Goal: Task Accomplishment & Management: Use online tool/utility

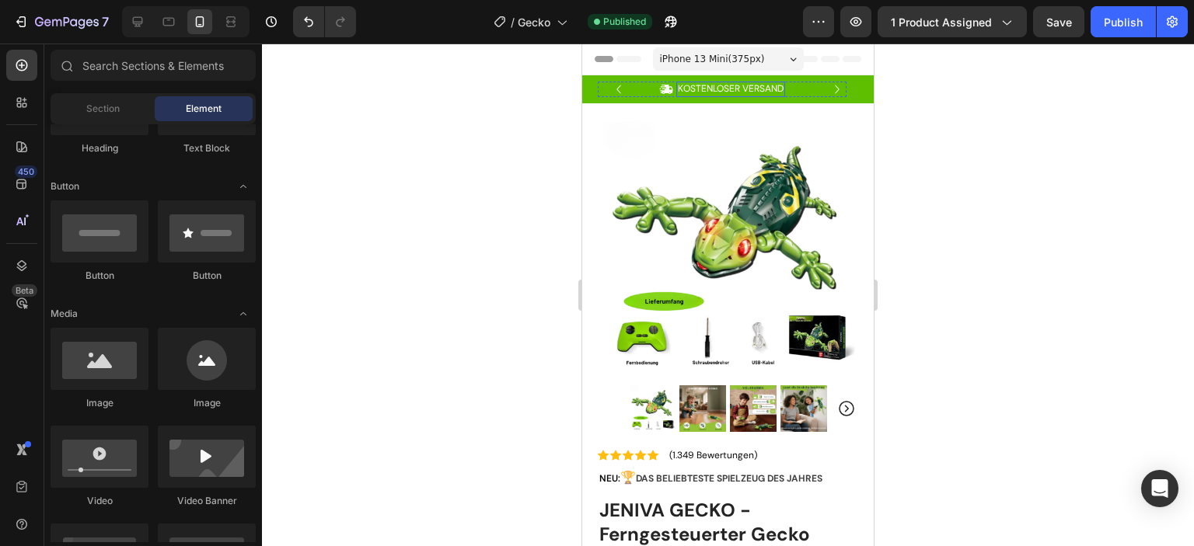
click at [708, 83] on p "KOSTENLOSER VERSAND" at bounding box center [731, 89] width 106 height 12
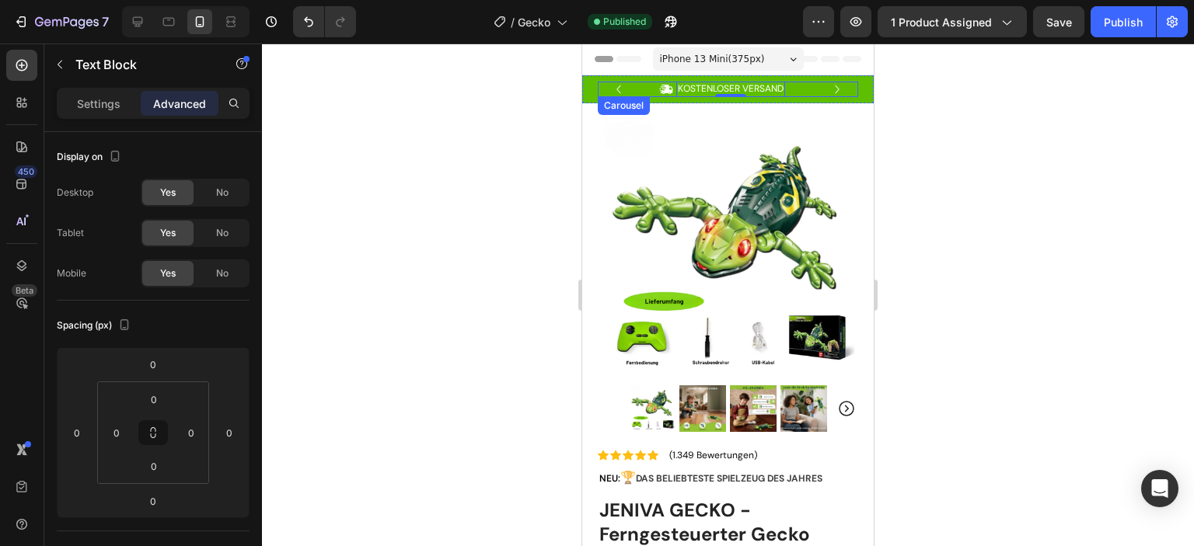
click at [829, 89] on icon "Carousel Next Arrow" at bounding box center [837, 89] width 17 height 17
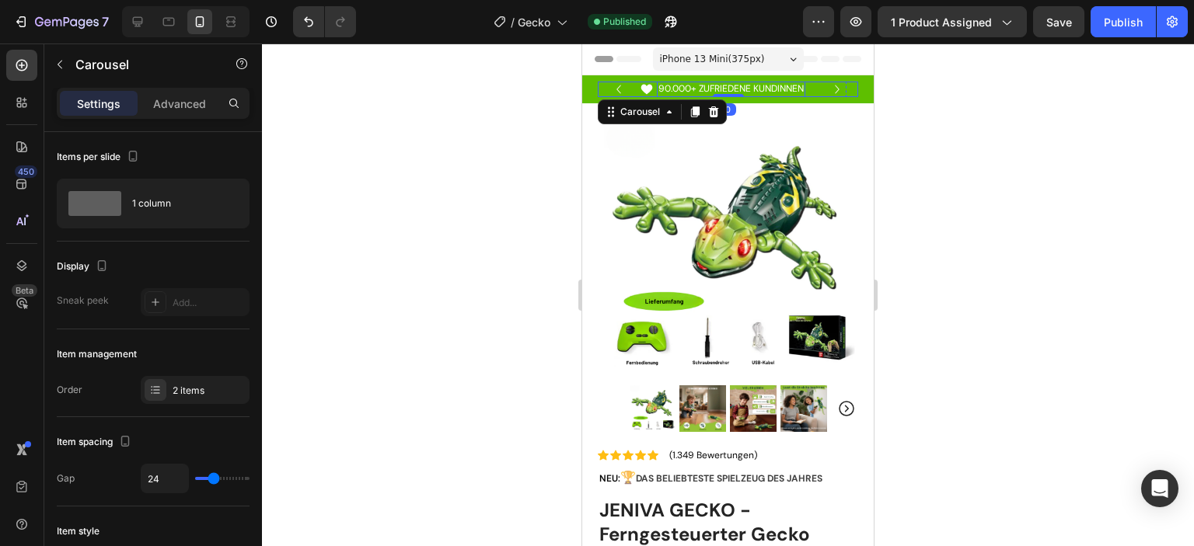
click at [700, 88] on p "90.000+ ZUFRIEDENE KUNDINNEN" at bounding box center [730, 89] width 145 height 12
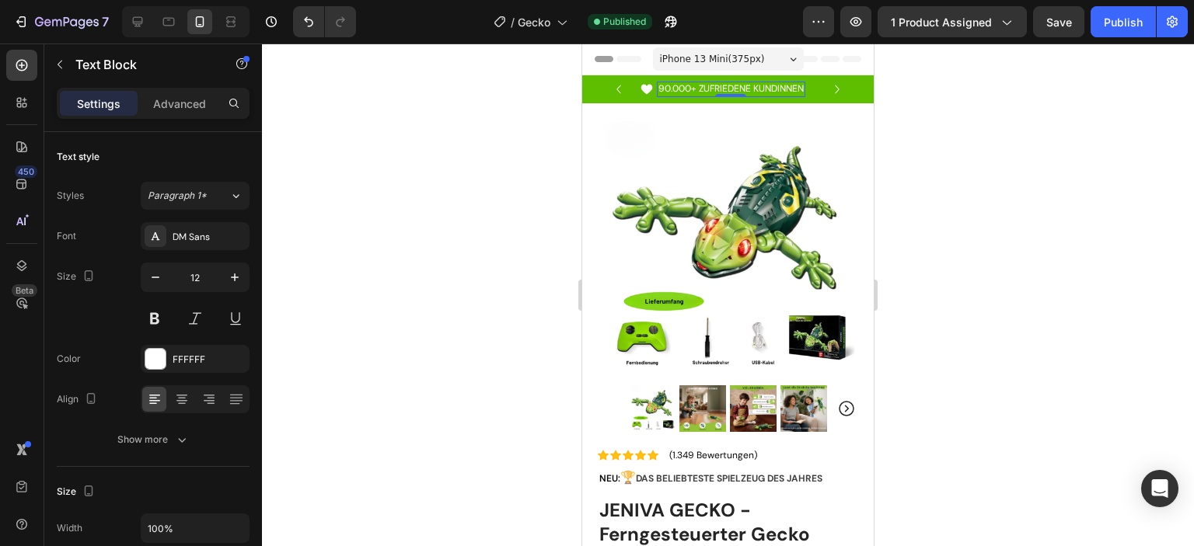
click at [783, 89] on p "90.000+ ZUFRIEDENE KUNDINNEN" at bounding box center [730, 89] width 145 height 12
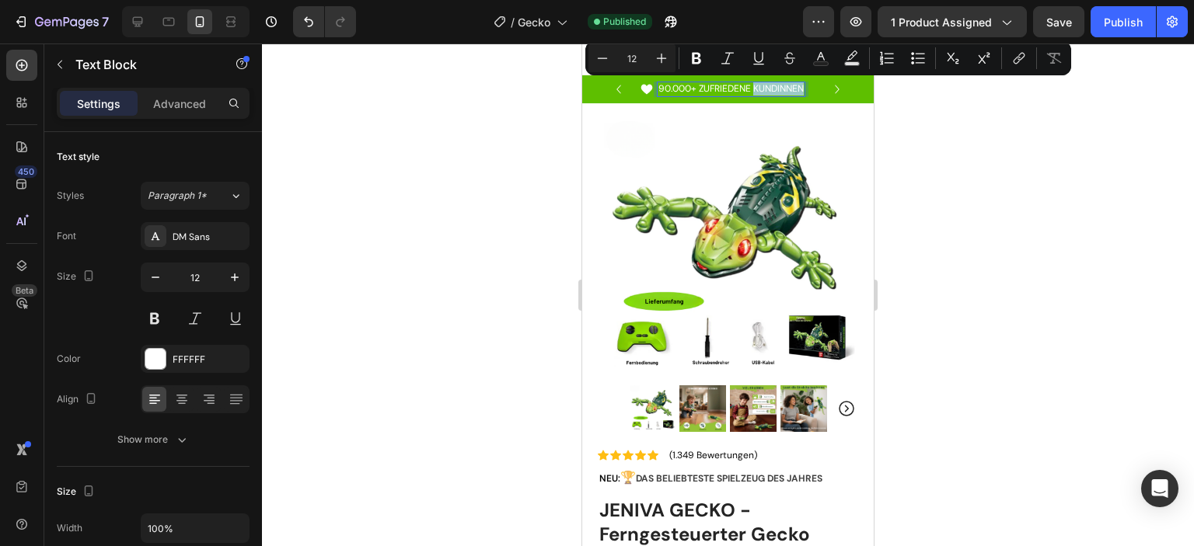
click at [805, 89] on div "90.000+ ZUFRIEDENE KUNDINNEN" at bounding box center [731, 90] width 148 height 16
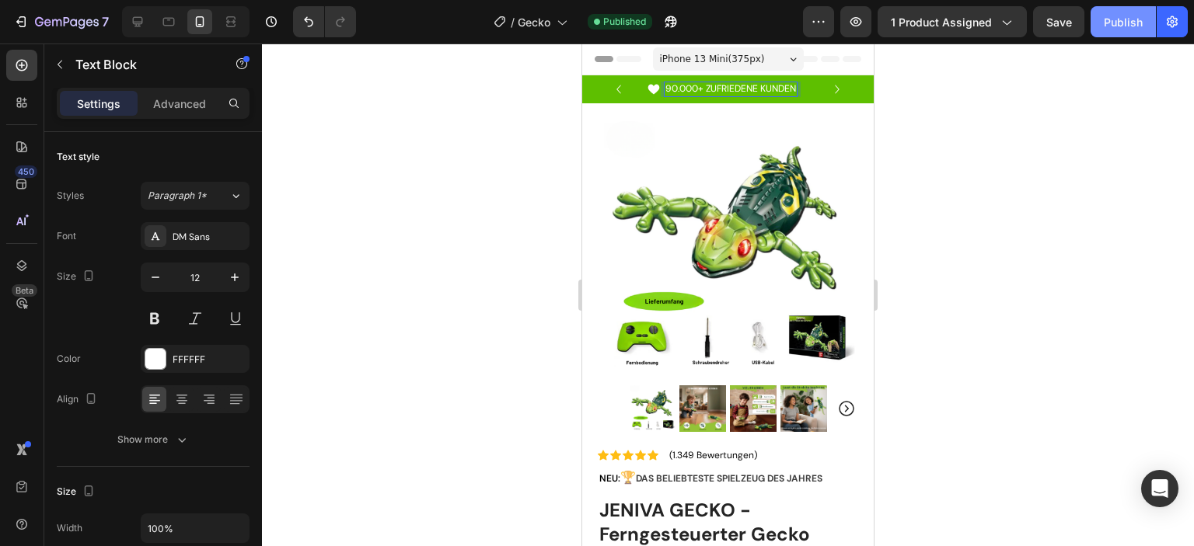
click at [1124, 21] on div "Publish" at bounding box center [1123, 22] width 39 height 16
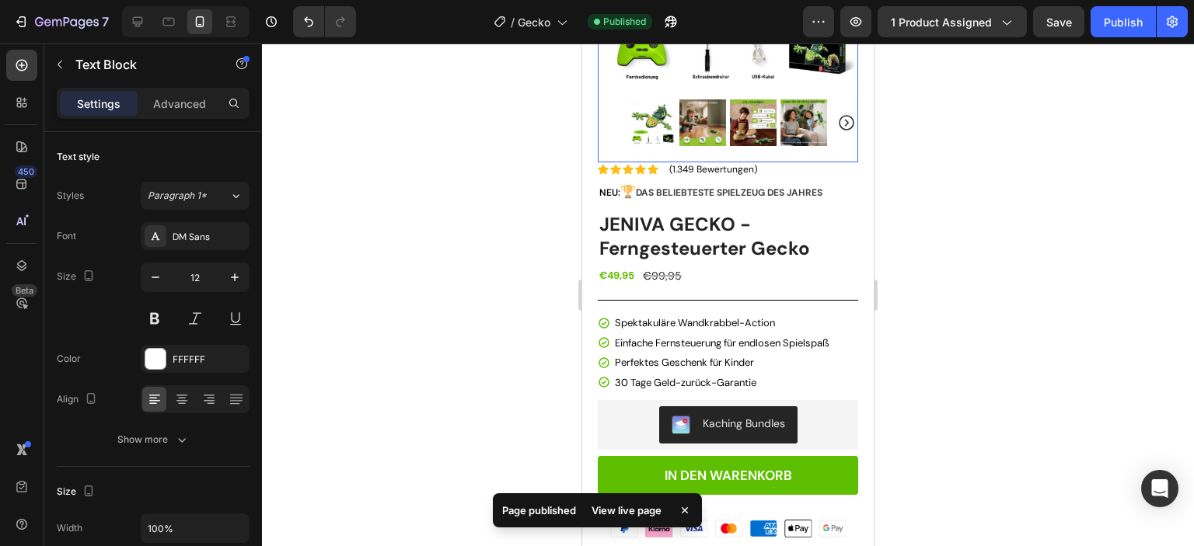
scroll to position [311, 0]
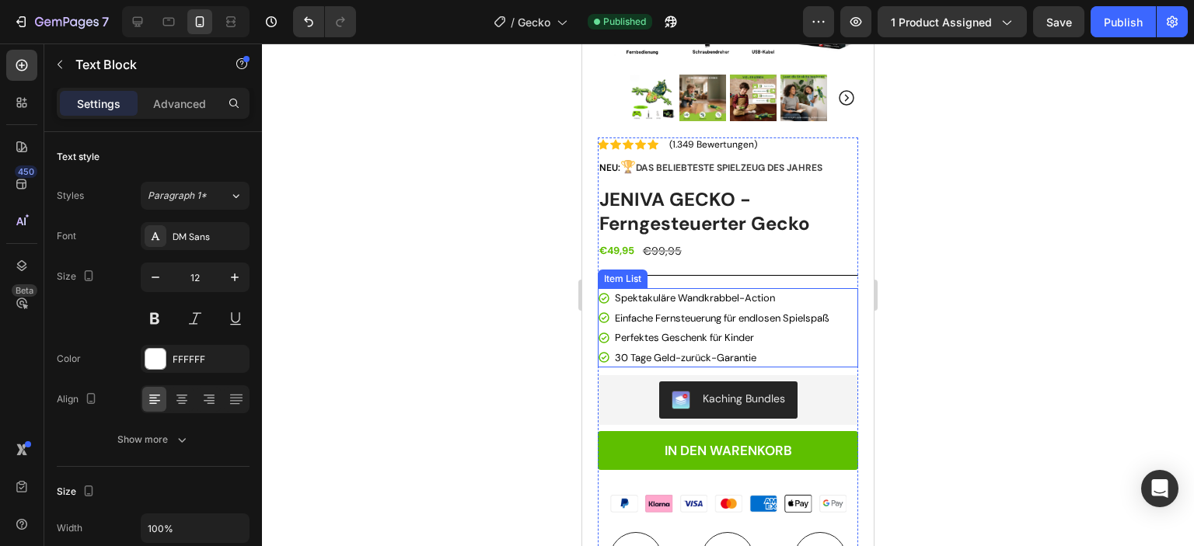
click at [753, 292] on span "Spektakuläre Wandkrabbel-Action" at bounding box center [695, 298] width 160 height 13
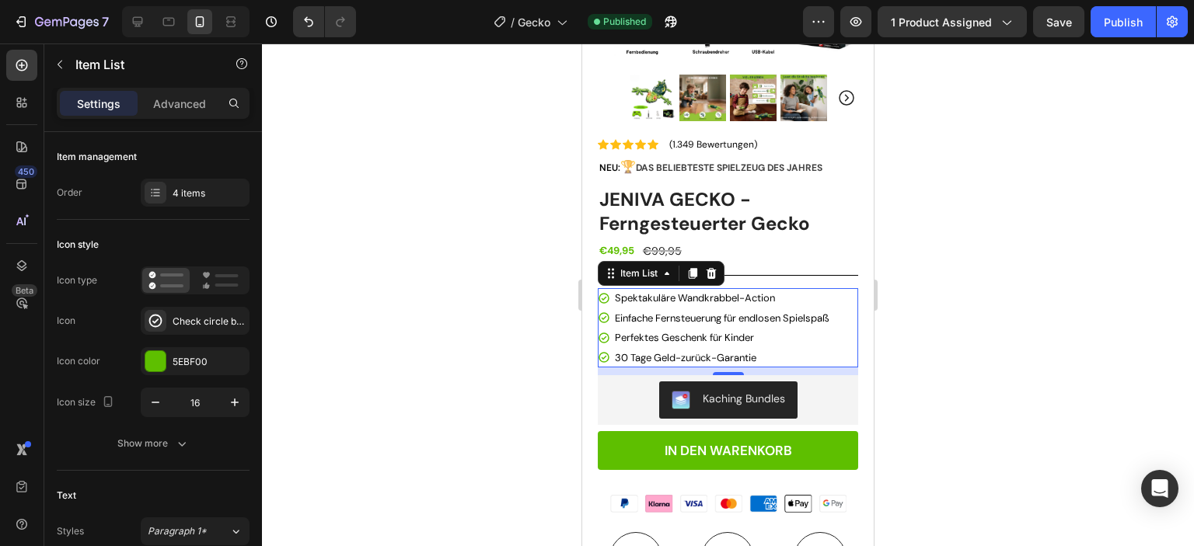
click at [753, 292] on span "Spektakuläre Wandkrabbel-Action" at bounding box center [695, 298] width 160 height 13
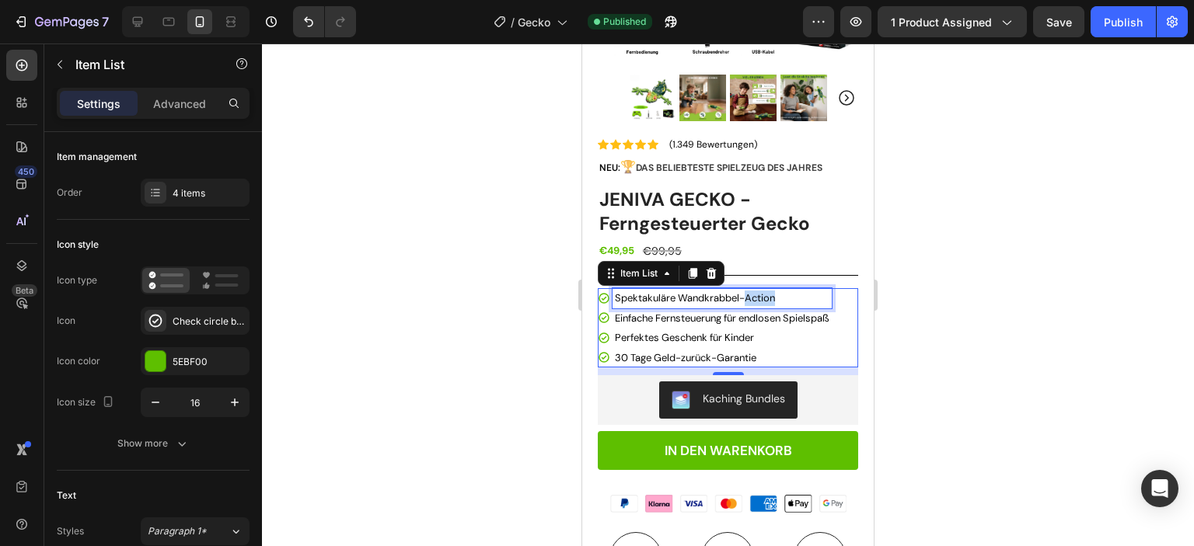
click at [753, 292] on span "Spektakuläre Wandkrabbel-Action" at bounding box center [695, 298] width 160 height 13
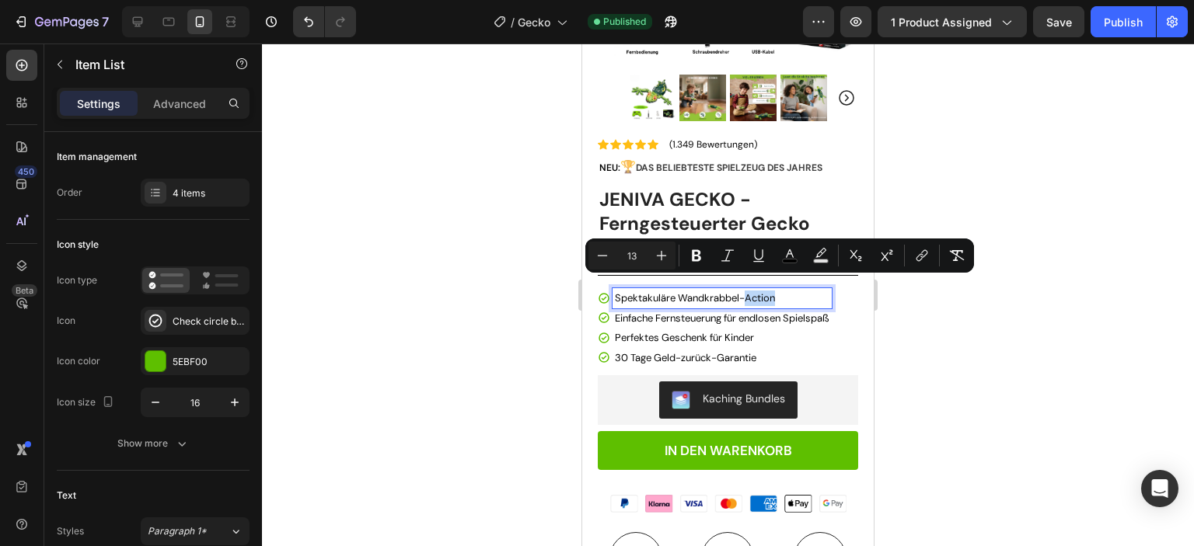
click at [755, 292] on span "Spektakuläre Wandkrabbel-Action" at bounding box center [695, 298] width 160 height 13
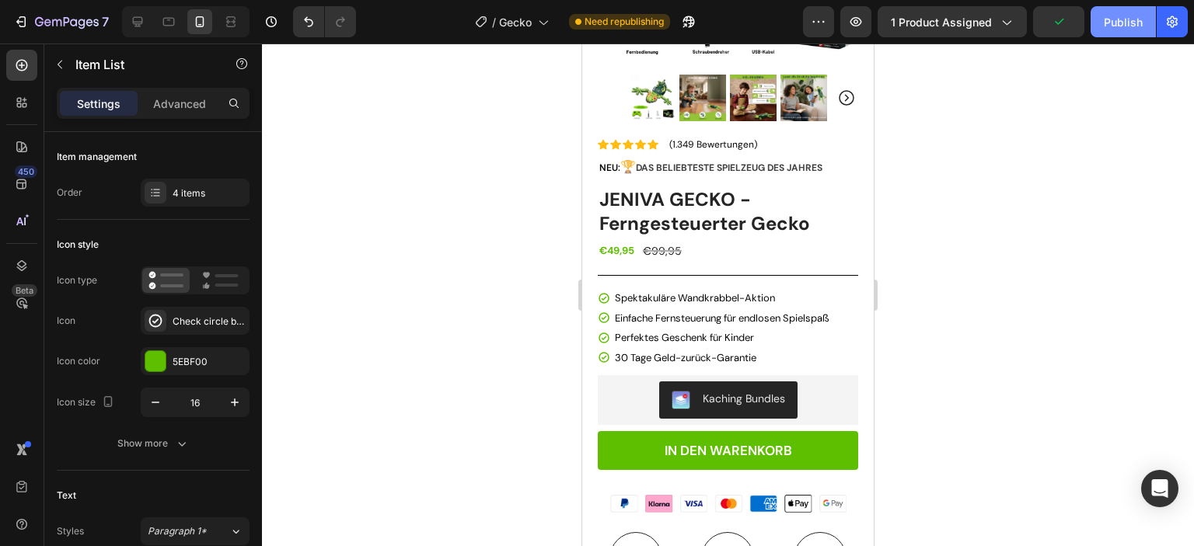
click at [1119, 23] on div "Publish" at bounding box center [1123, 22] width 39 height 16
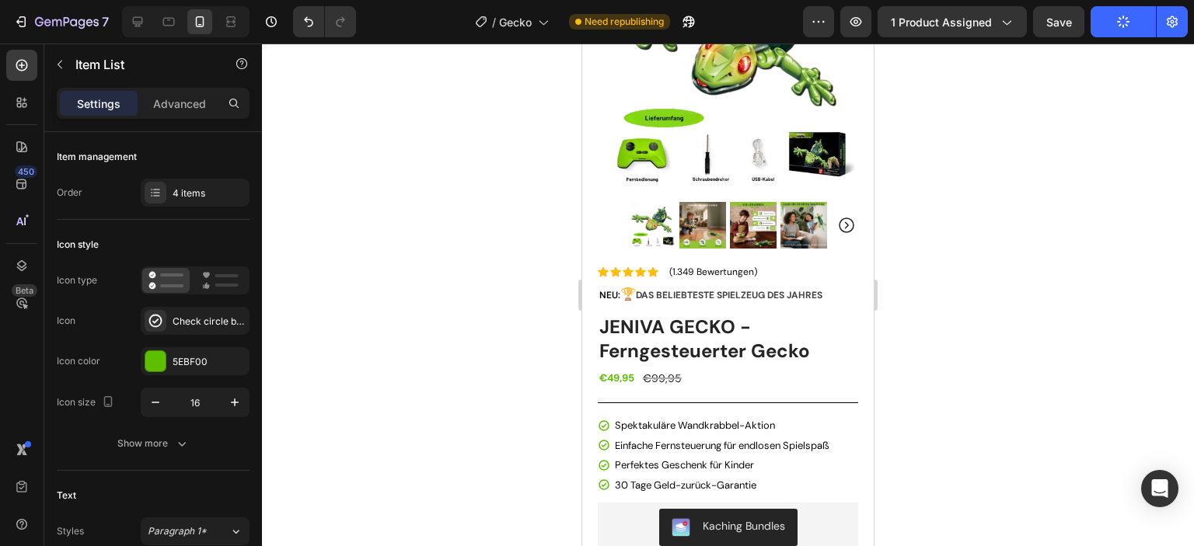
scroll to position [233, 0]
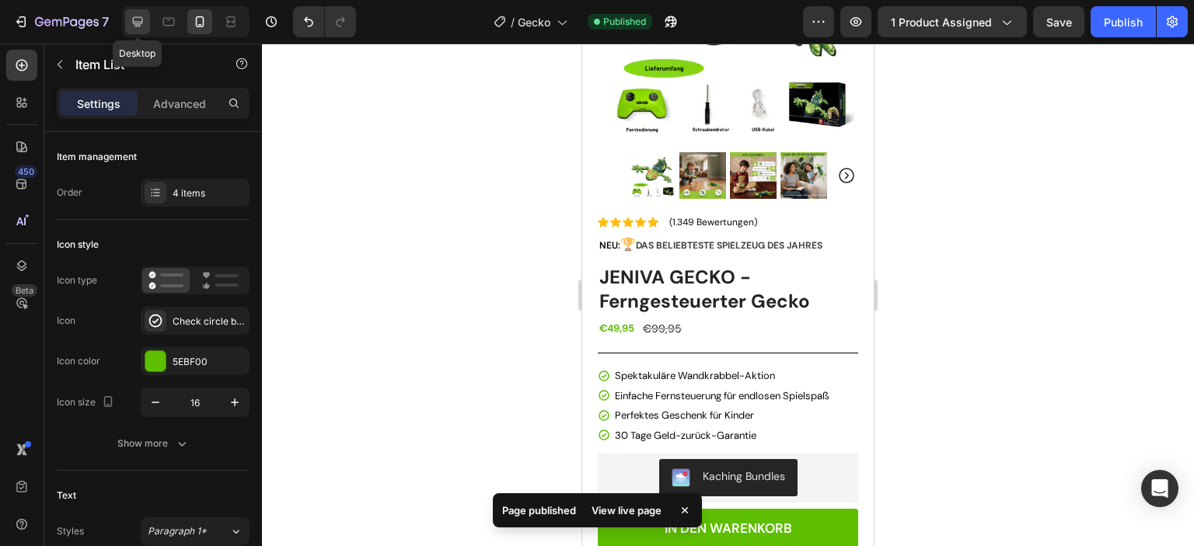
click at [139, 21] on icon at bounding box center [138, 22] width 16 height 16
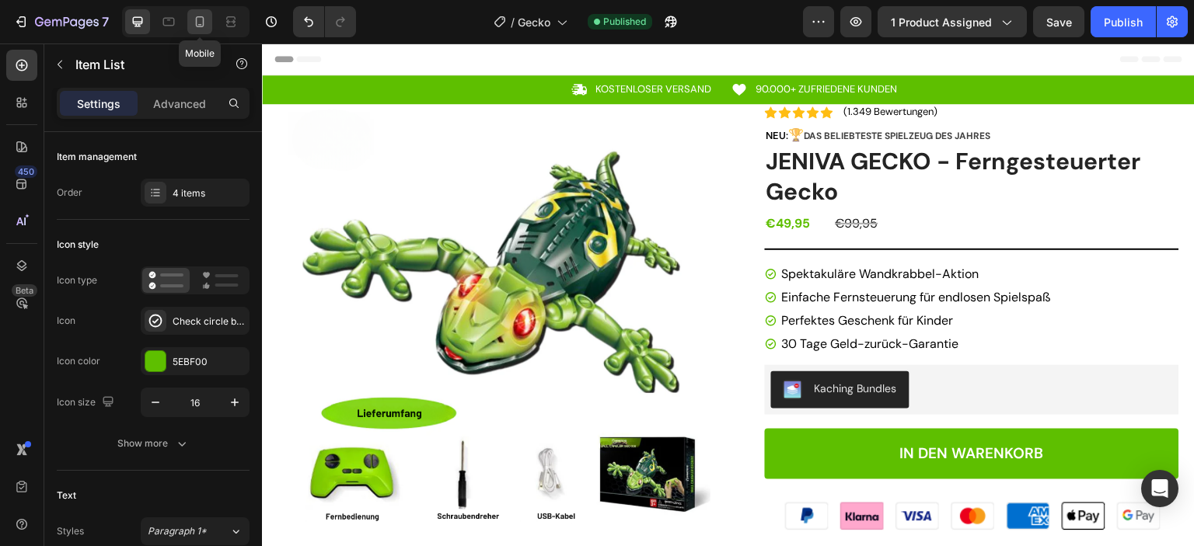
click at [197, 21] on icon at bounding box center [200, 22] width 16 height 16
type input "13"
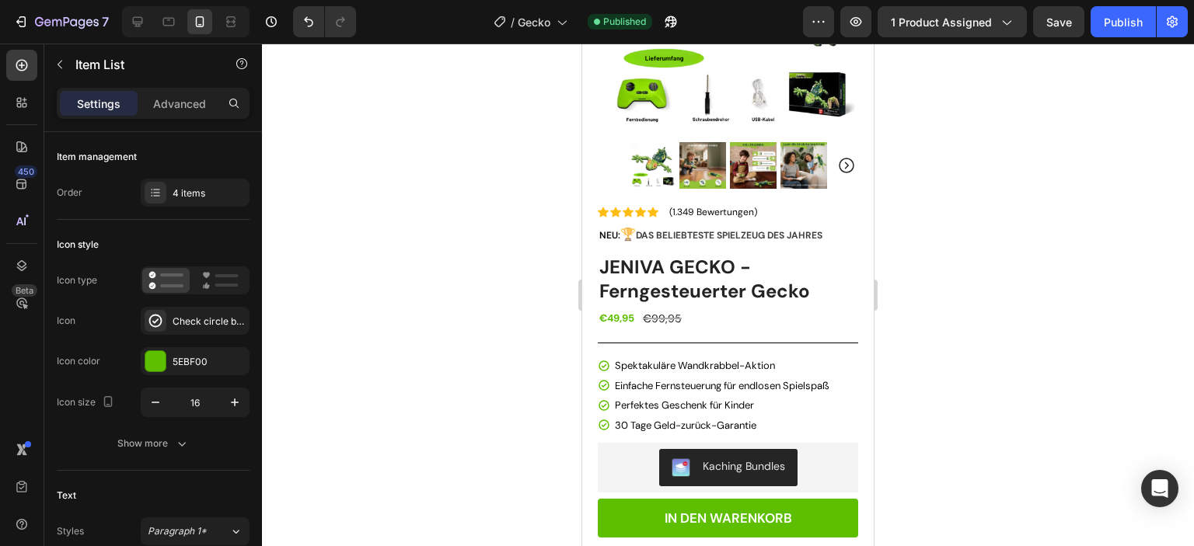
scroll to position [489, 0]
